Goal: Task Accomplishment & Management: Complete application form

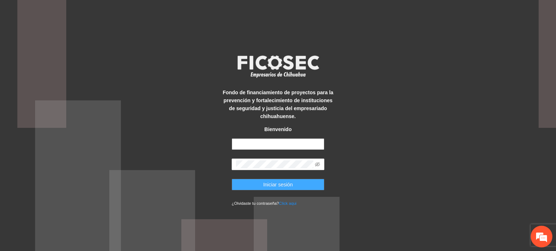
type input "**********"
click at [310, 189] on button "Iniciar sesión" at bounding box center [278, 185] width 93 height 12
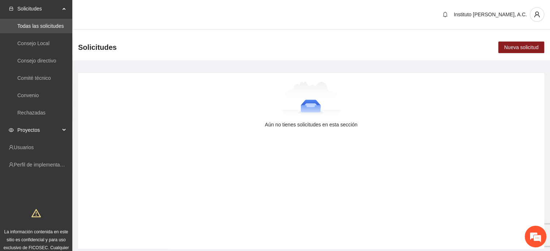
click at [37, 133] on span "Proyectos" at bounding box center [38, 130] width 43 height 14
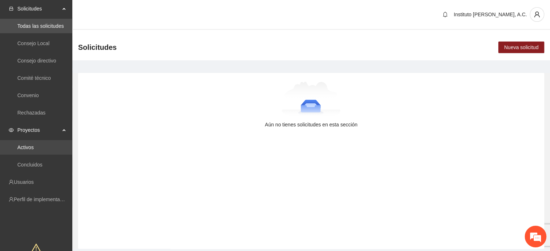
click at [29, 145] on link "Activos" at bounding box center [25, 148] width 16 height 6
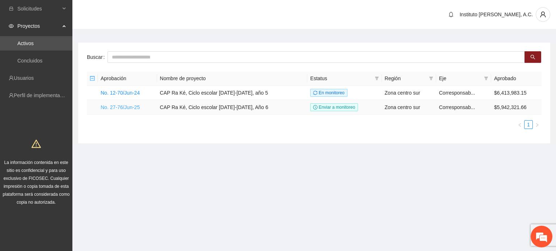
click at [135, 109] on link "No. 27-76/Jun-25" at bounding box center [120, 108] width 39 height 6
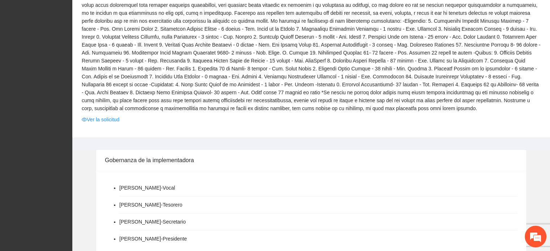
scroll to position [253, 0]
click at [98, 118] on link "Ver la solicitud" at bounding box center [101, 120] width 38 height 8
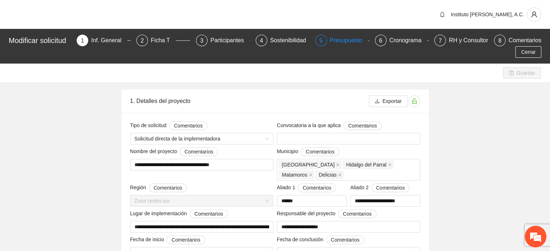
click at [342, 43] on div "Presupuesto" at bounding box center [349, 41] width 38 height 12
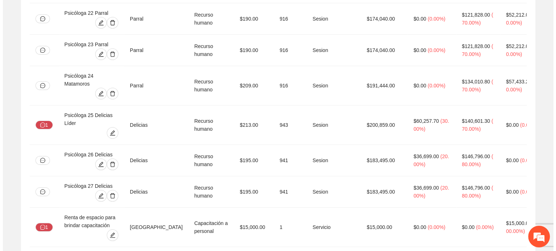
scroll to position [2951, 0]
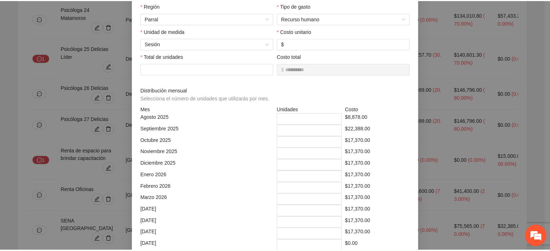
scroll to position [0, 0]
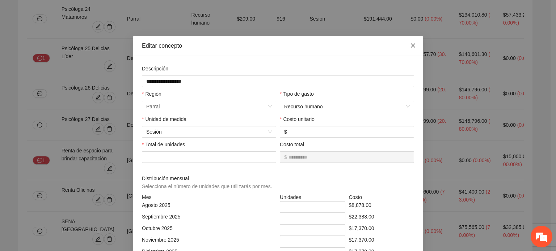
click at [411, 47] on icon "close" at bounding box center [413, 46] width 6 height 6
